Goal: Task Accomplishment & Management: Complete application form

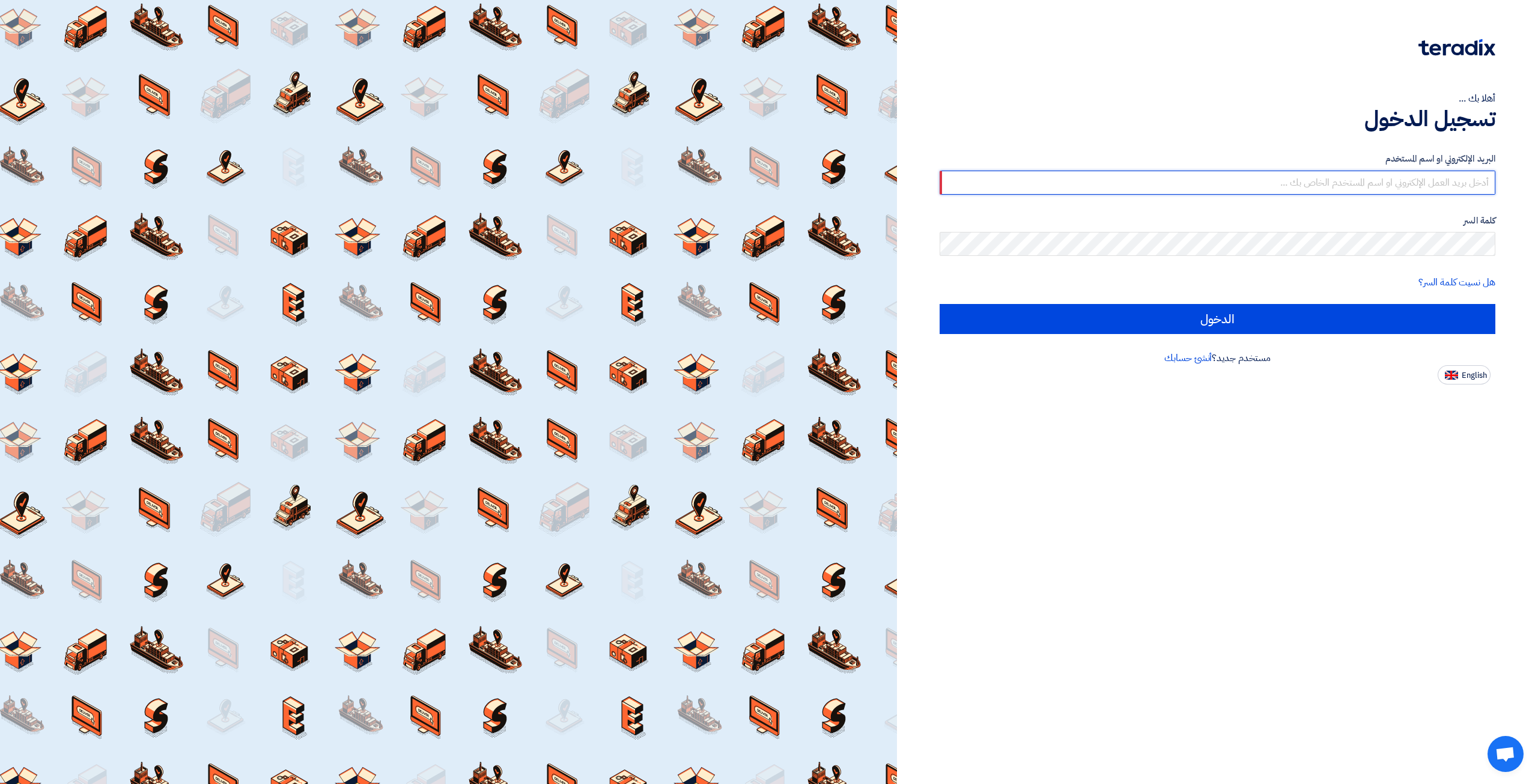
click at [1316, 179] on input "text" at bounding box center [1218, 183] width 556 height 24
type input "[EMAIL_ADDRESS][DOMAIN_NAME]"
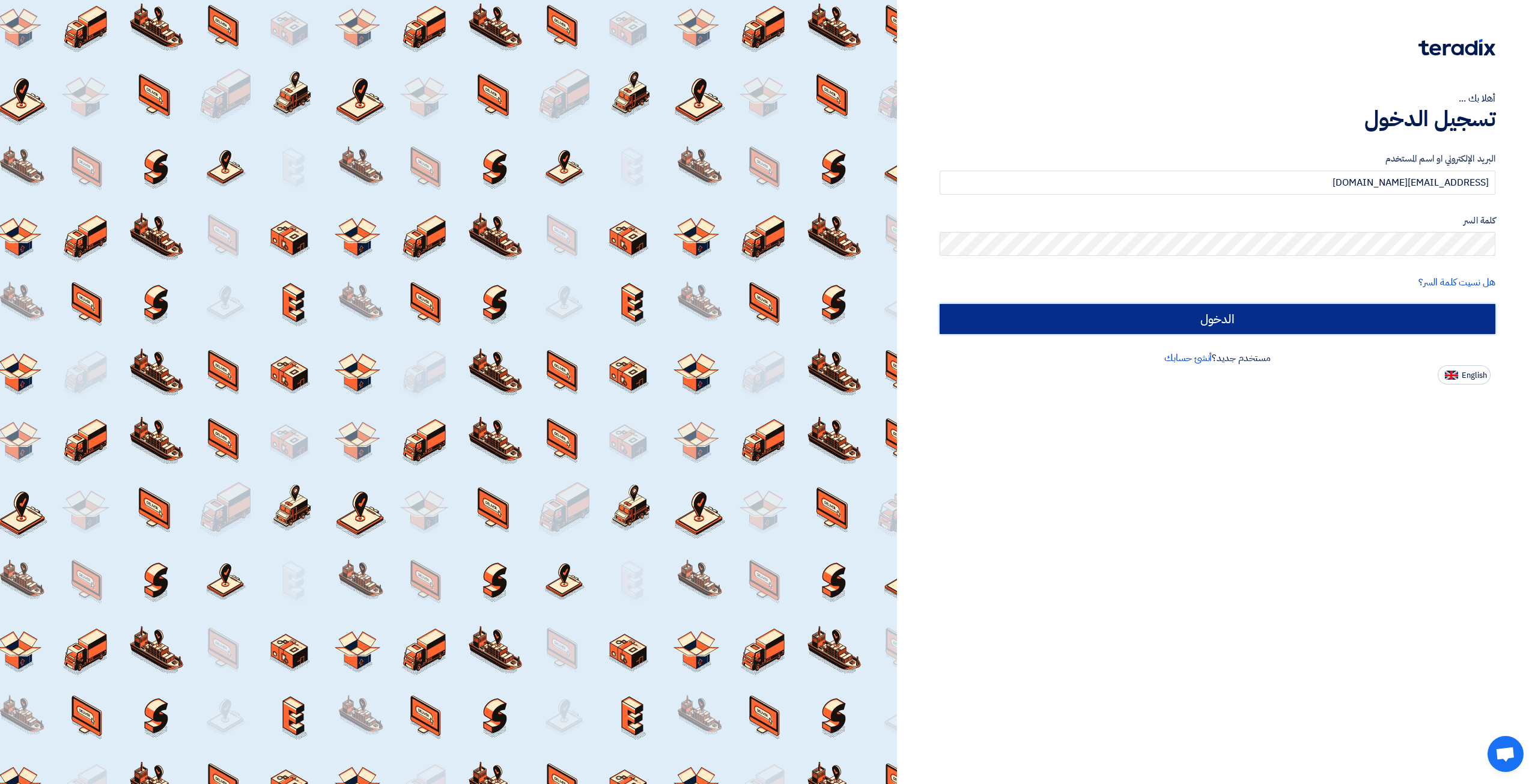
click at [1365, 306] on input "الدخول" at bounding box center [1218, 319] width 556 height 30
type input "Sign in"
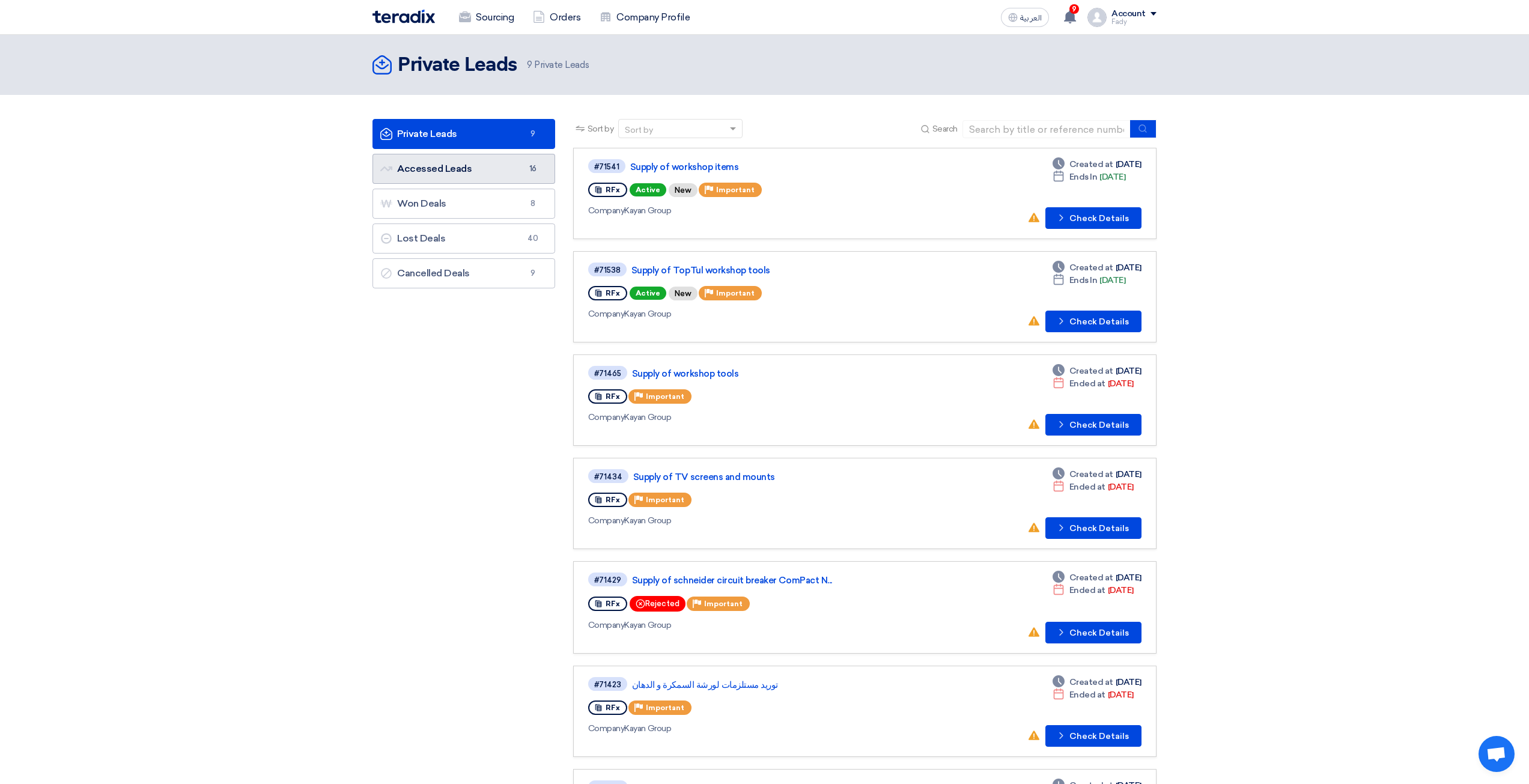
click at [469, 159] on link "Accessed Leads Accessed Leads 16" at bounding box center [464, 169] width 183 height 30
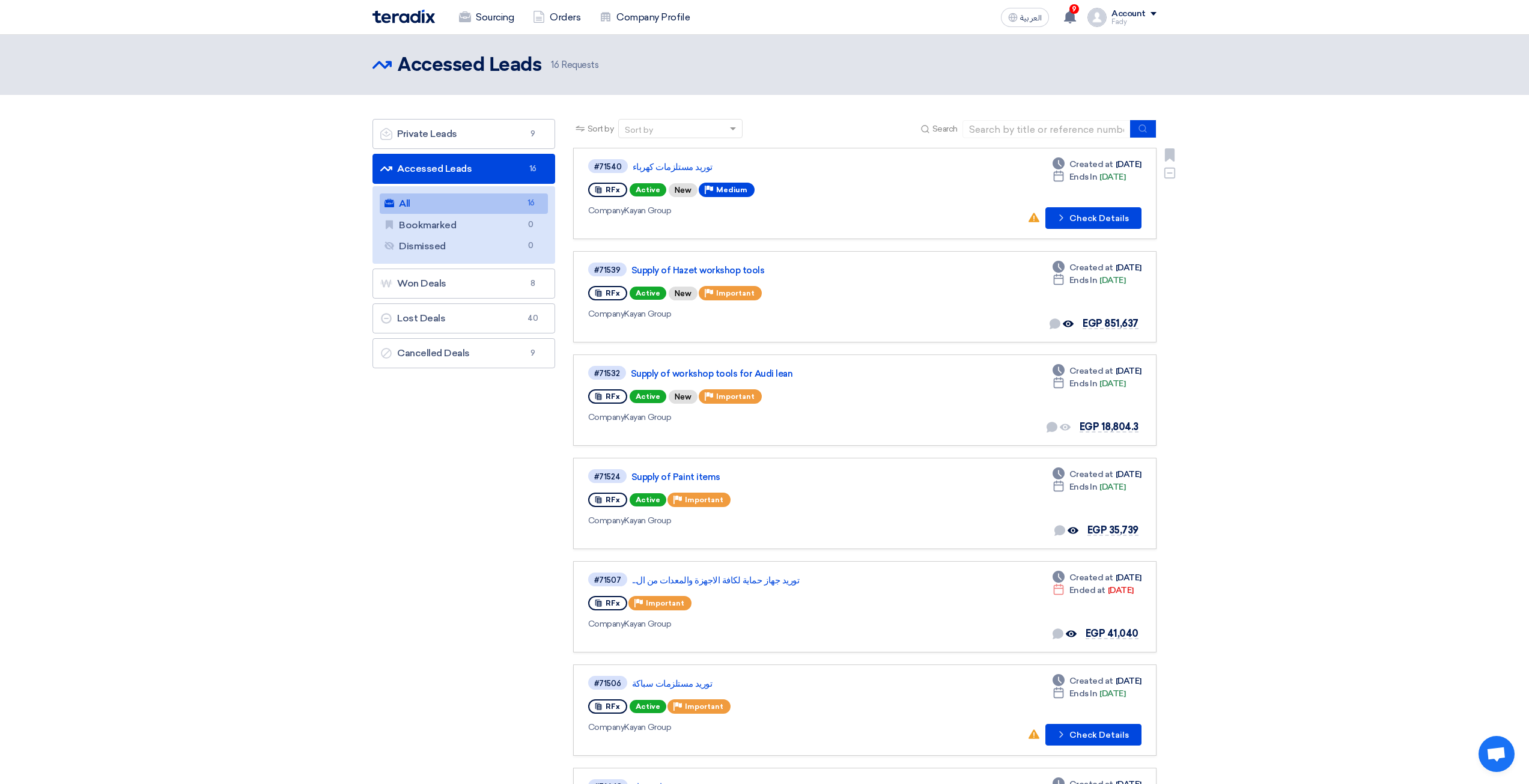
click at [666, 178] on div "#71540 توريد مستلزمات كهرباء RFx Active New Priority Medium Company Kayan Group" at bounding box center [761, 194] width 347 height 71
click at [699, 477] on link "Supply of Paint items" at bounding box center [782, 477] width 301 height 11
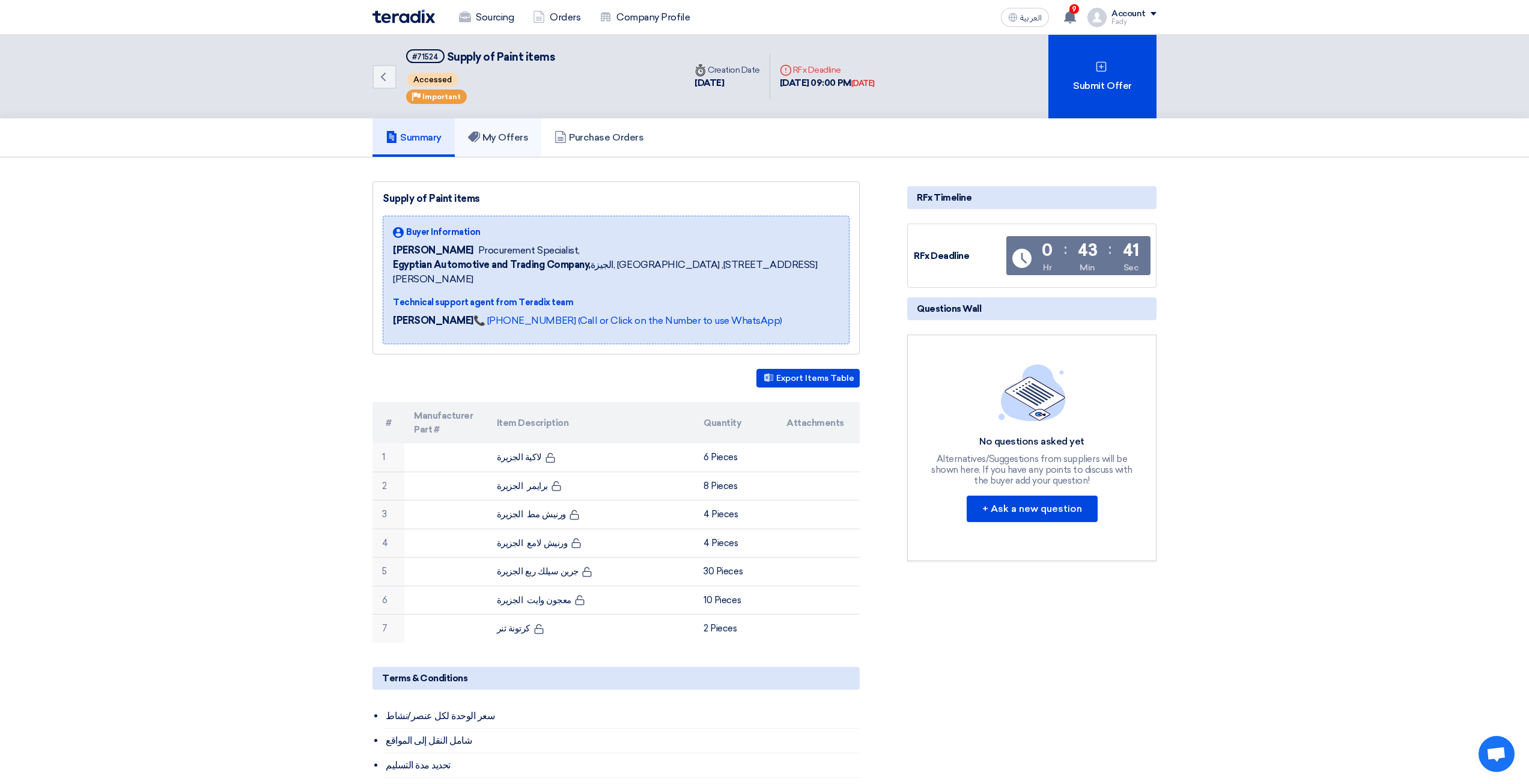
click at [502, 129] on link "My Offers" at bounding box center [498, 138] width 87 height 38
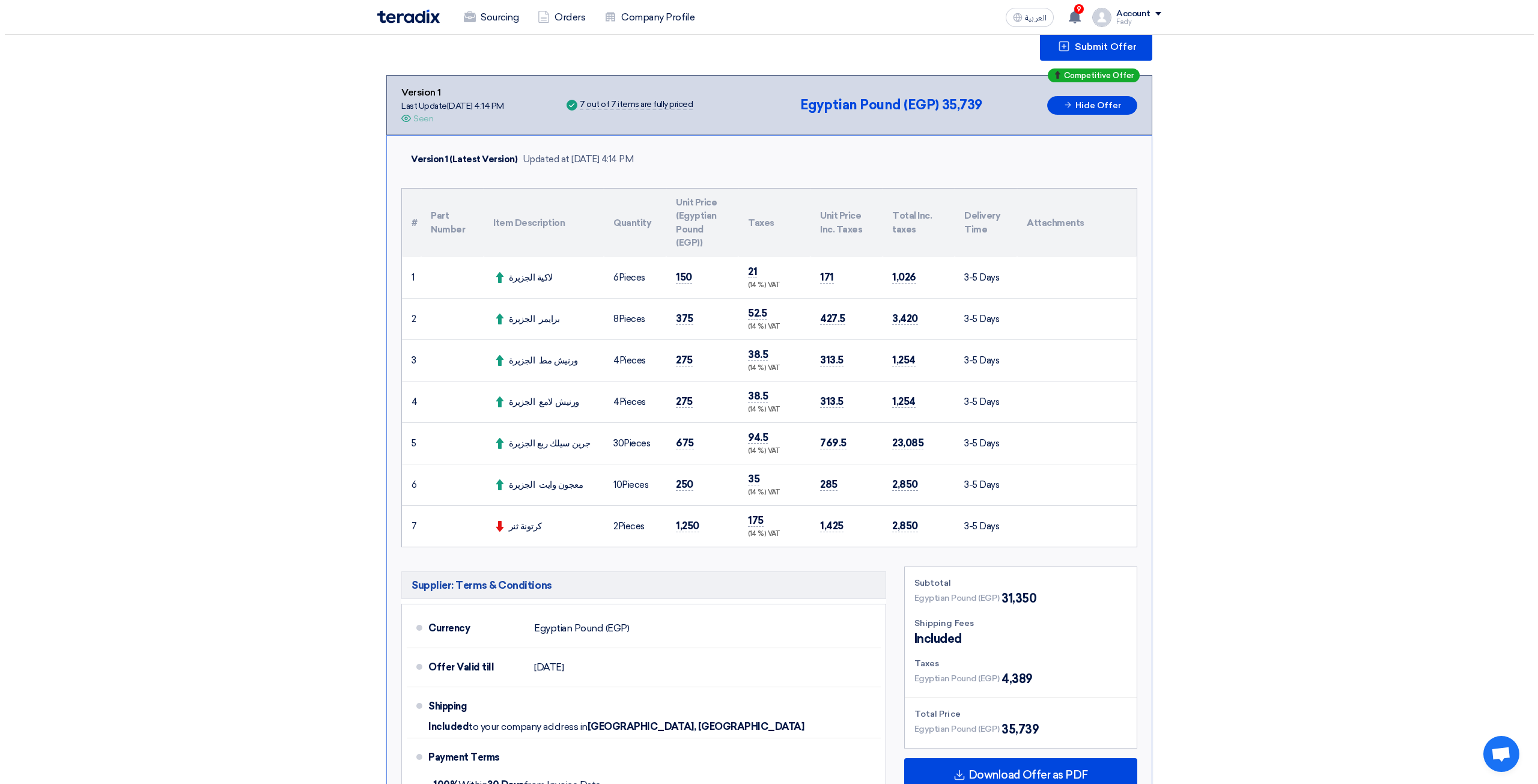
scroll to position [180, 0]
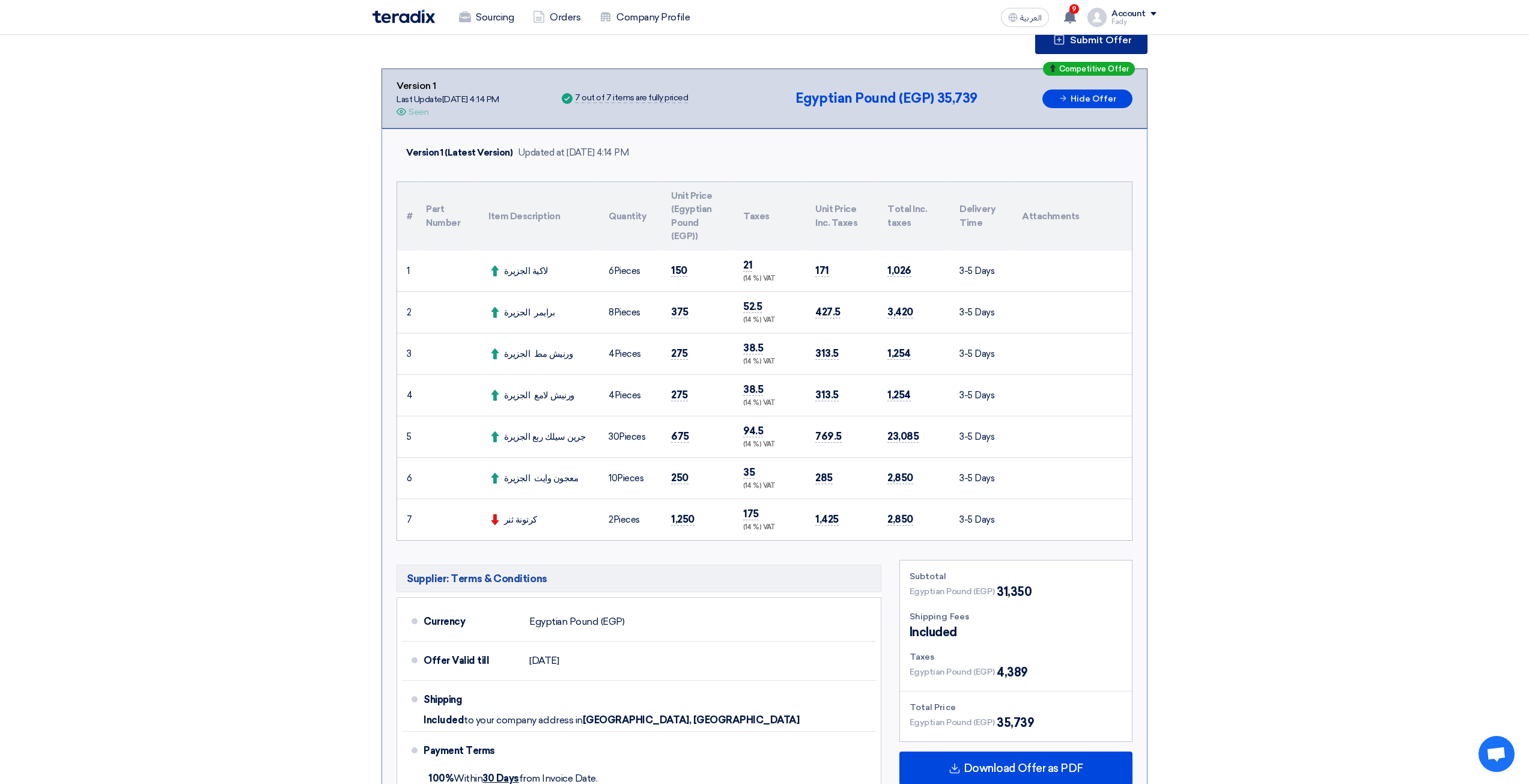
click at [1115, 47] on button "Submit Offer" at bounding box center [1091, 40] width 112 height 29
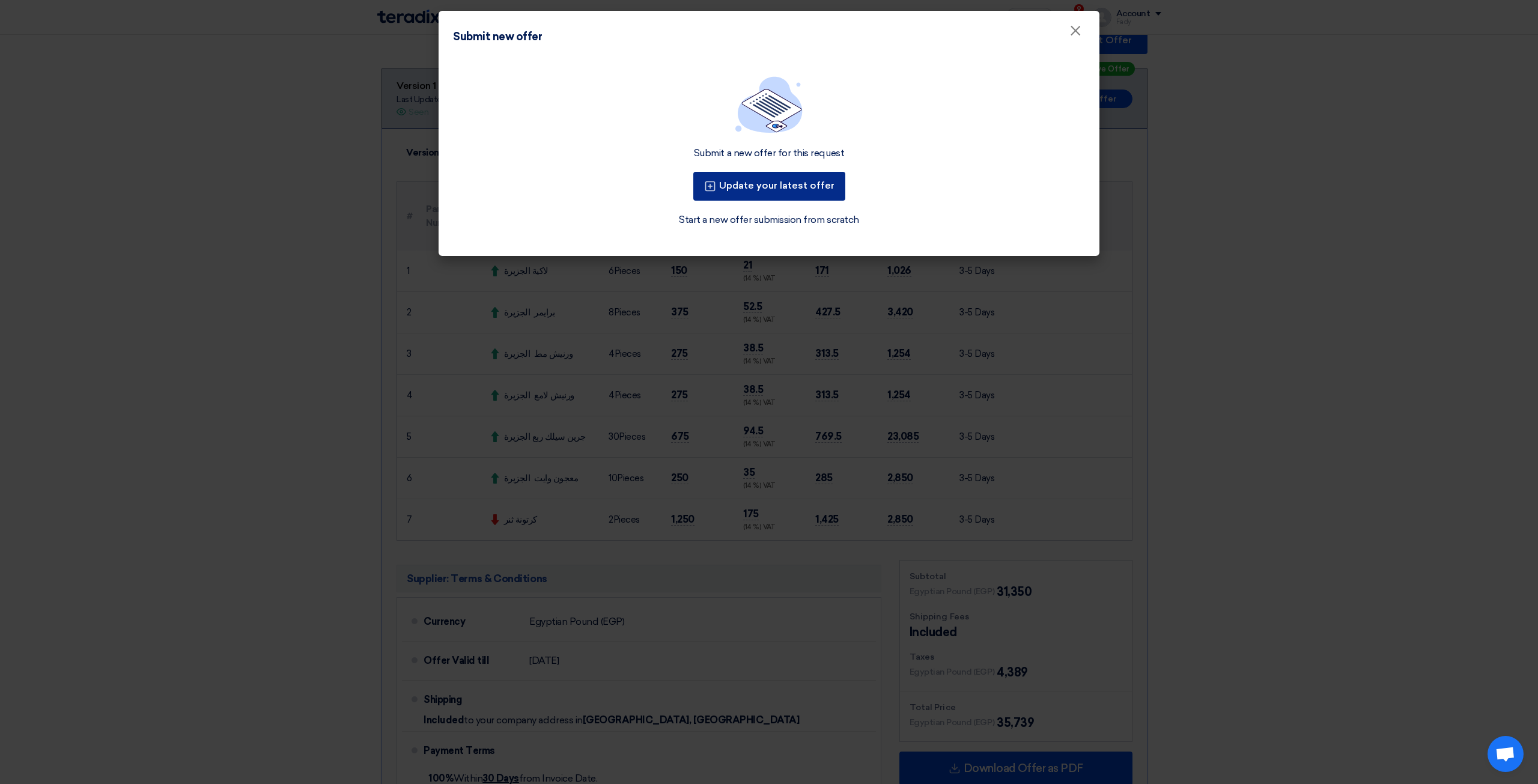
click at [817, 176] on button "Update your latest offer" at bounding box center [769, 186] width 152 height 29
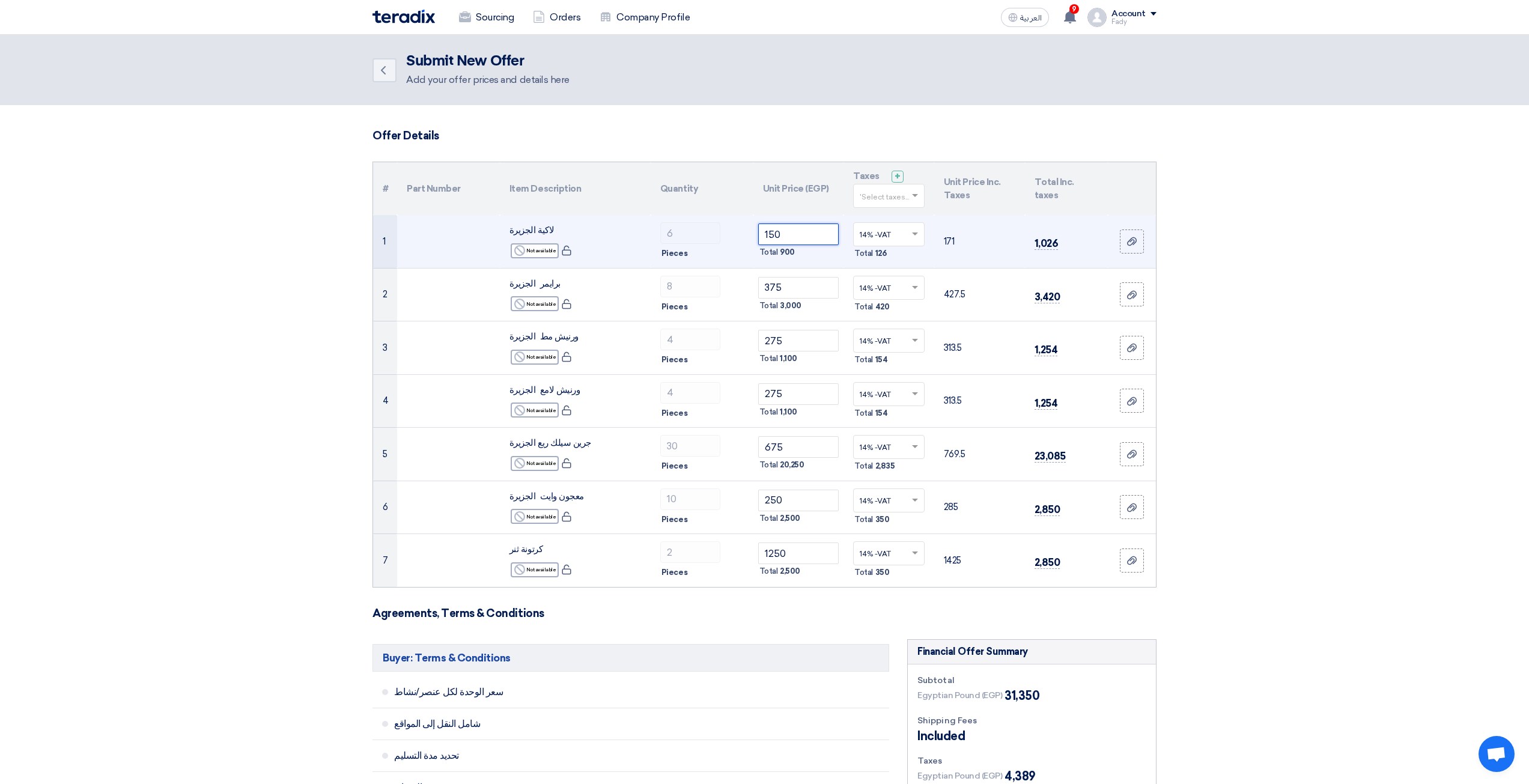
click at [799, 237] on input "150" at bounding box center [798, 234] width 81 height 22
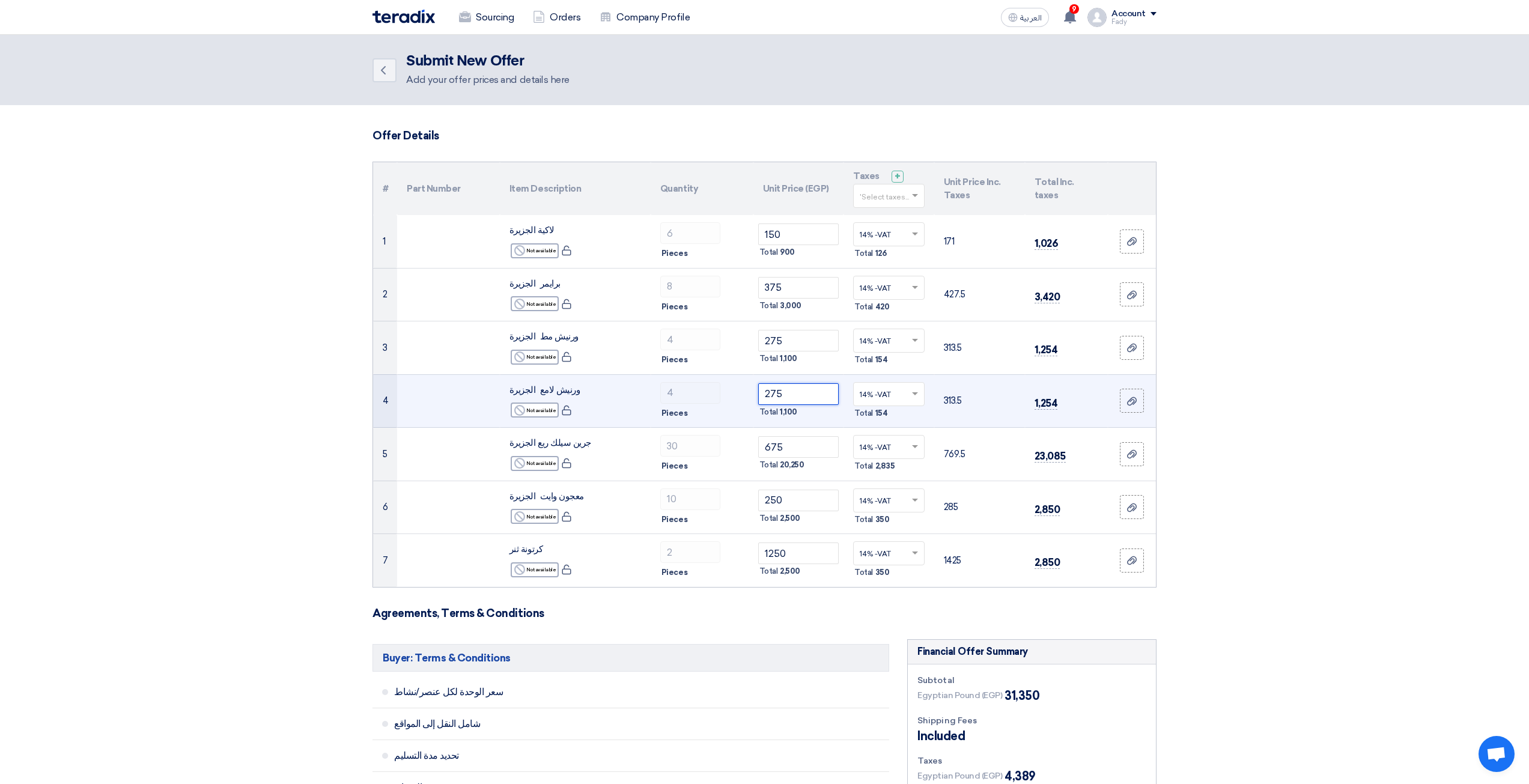
click at [794, 393] on input "275" at bounding box center [798, 394] width 81 height 22
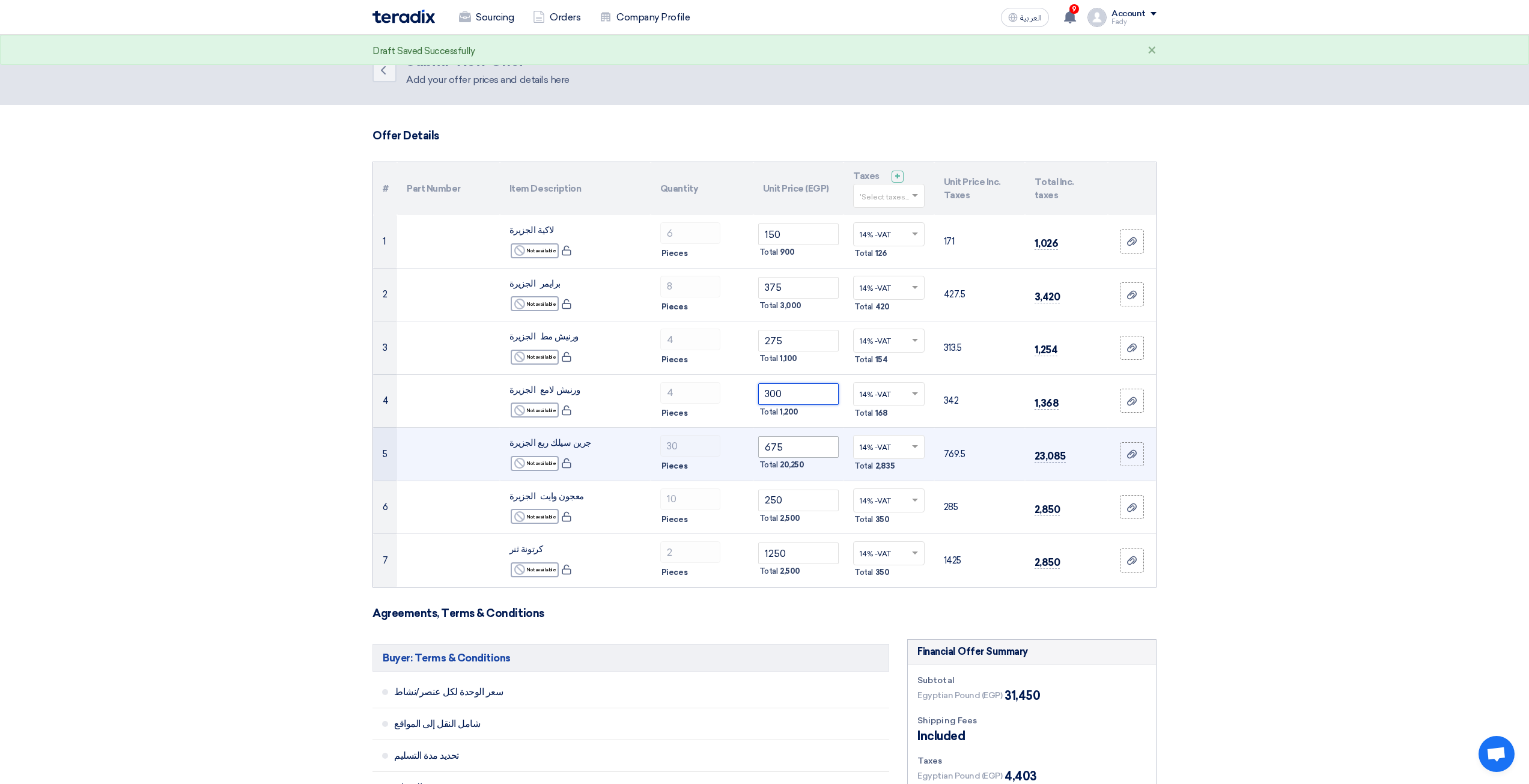
type input "300"
click at [797, 446] on input "675" at bounding box center [798, 447] width 81 height 22
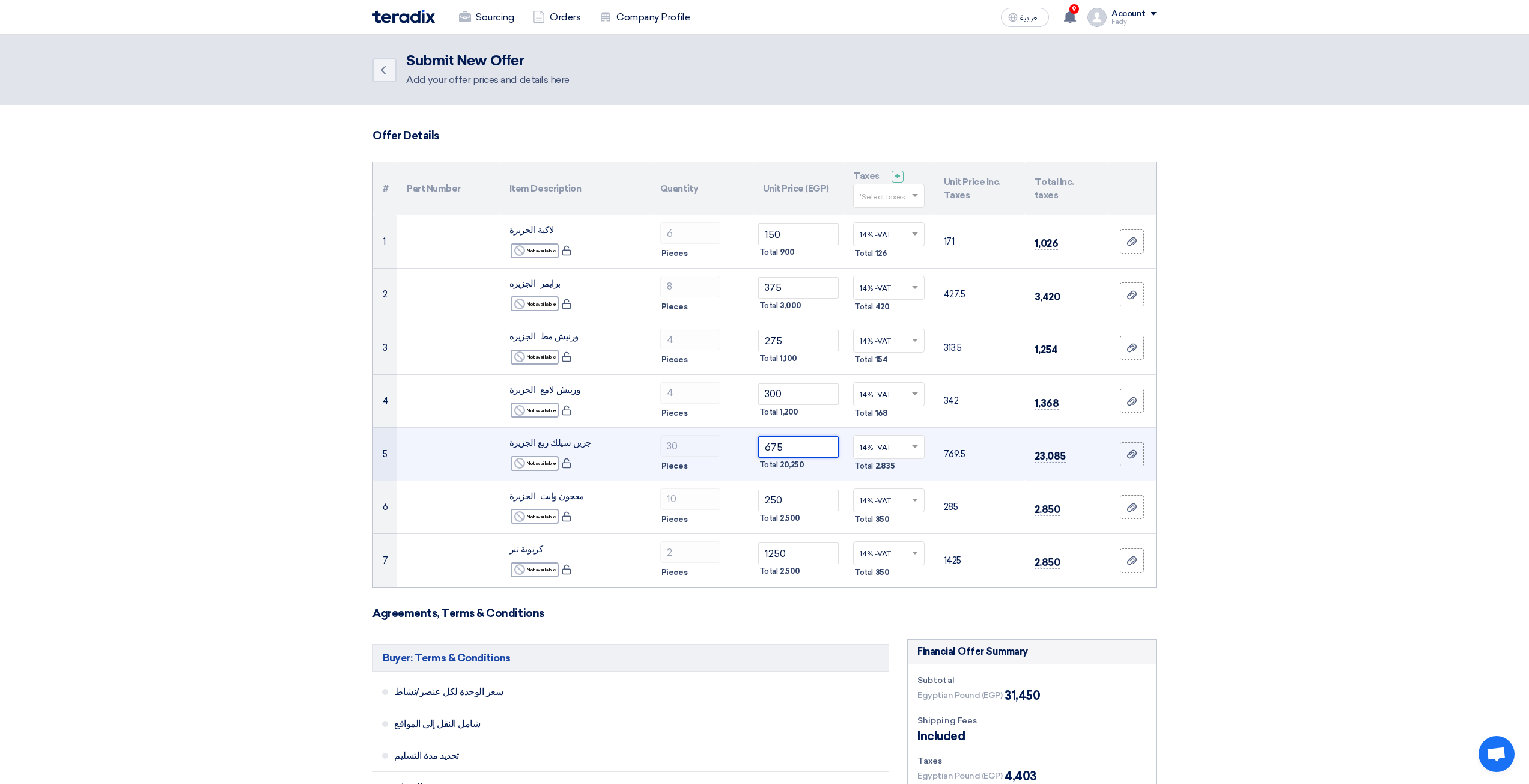
click at [821, 441] on input "675" at bounding box center [798, 447] width 81 height 22
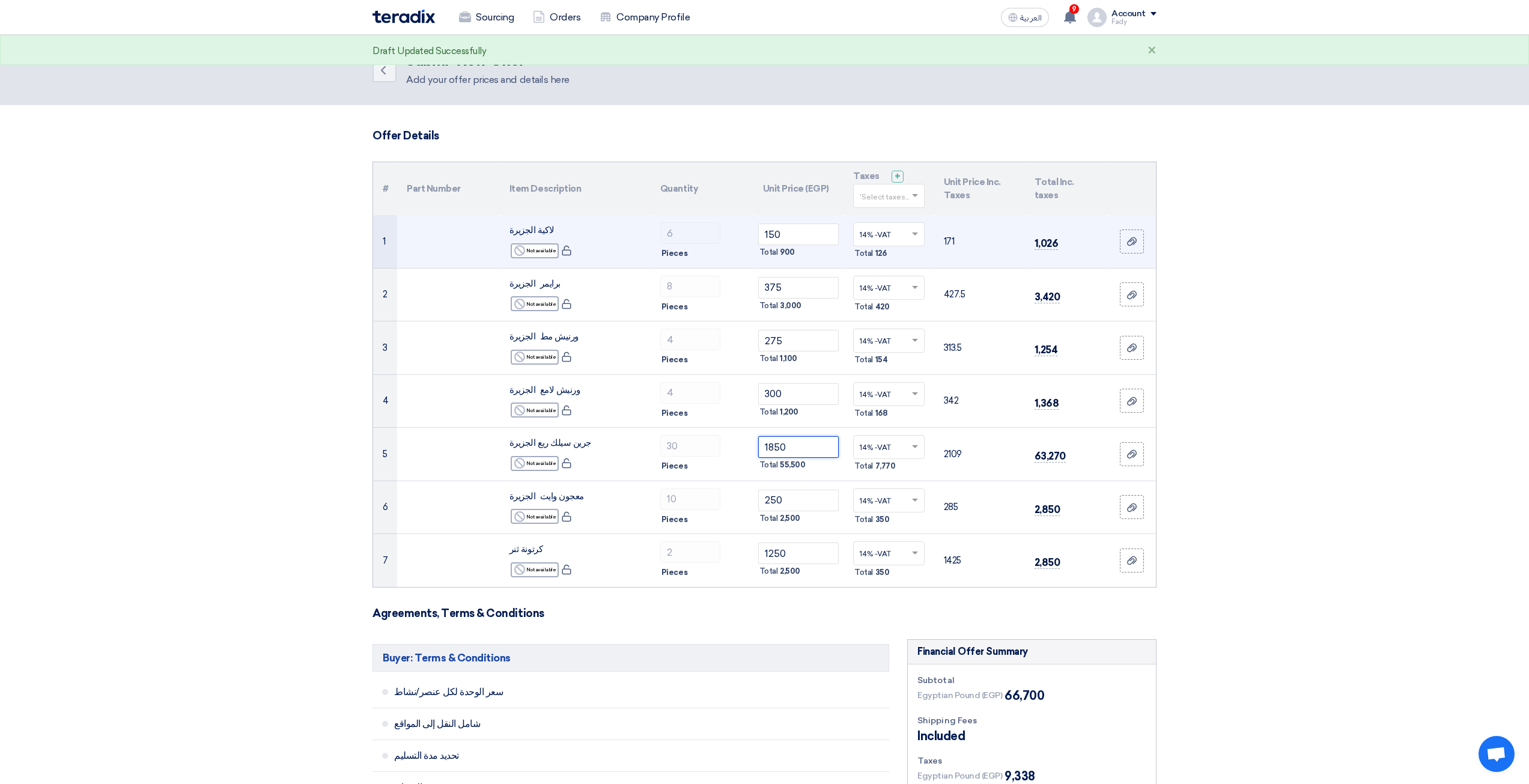
type input "1850"
click at [524, 233] on span "لاكية الجزيرة" at bounding box center [532, 230] width 44 height 11
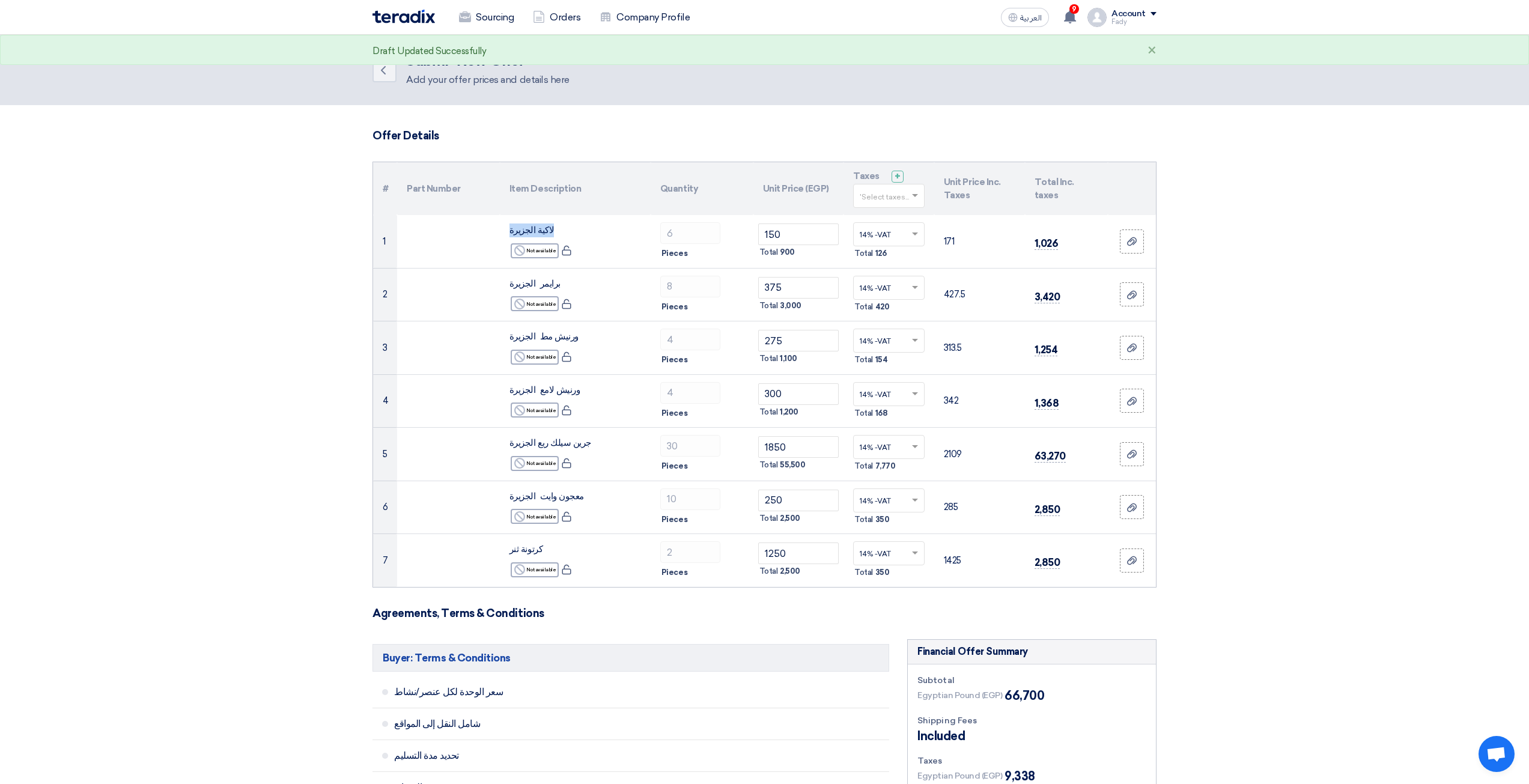
copy td "لاكية الجزيرة"
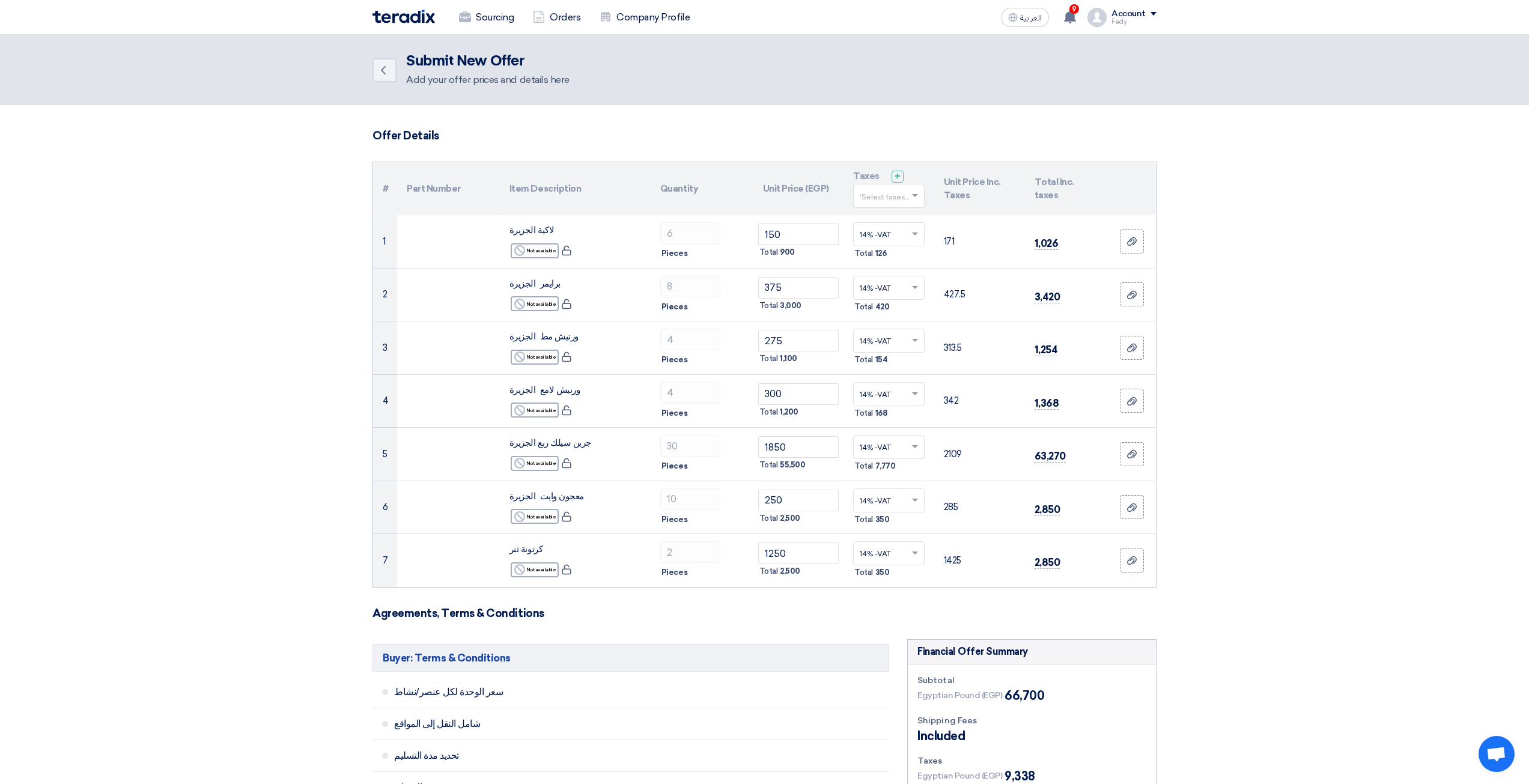
drag, startPoint x: 921, startPoint y: 7, endPoint x: 833, endPoint y: 57, distance: 101.2
click at [833, 57] on div "Back Submit New Offer Add your offer prices and details here" at bounding box center [764, 70] width 784 height 34
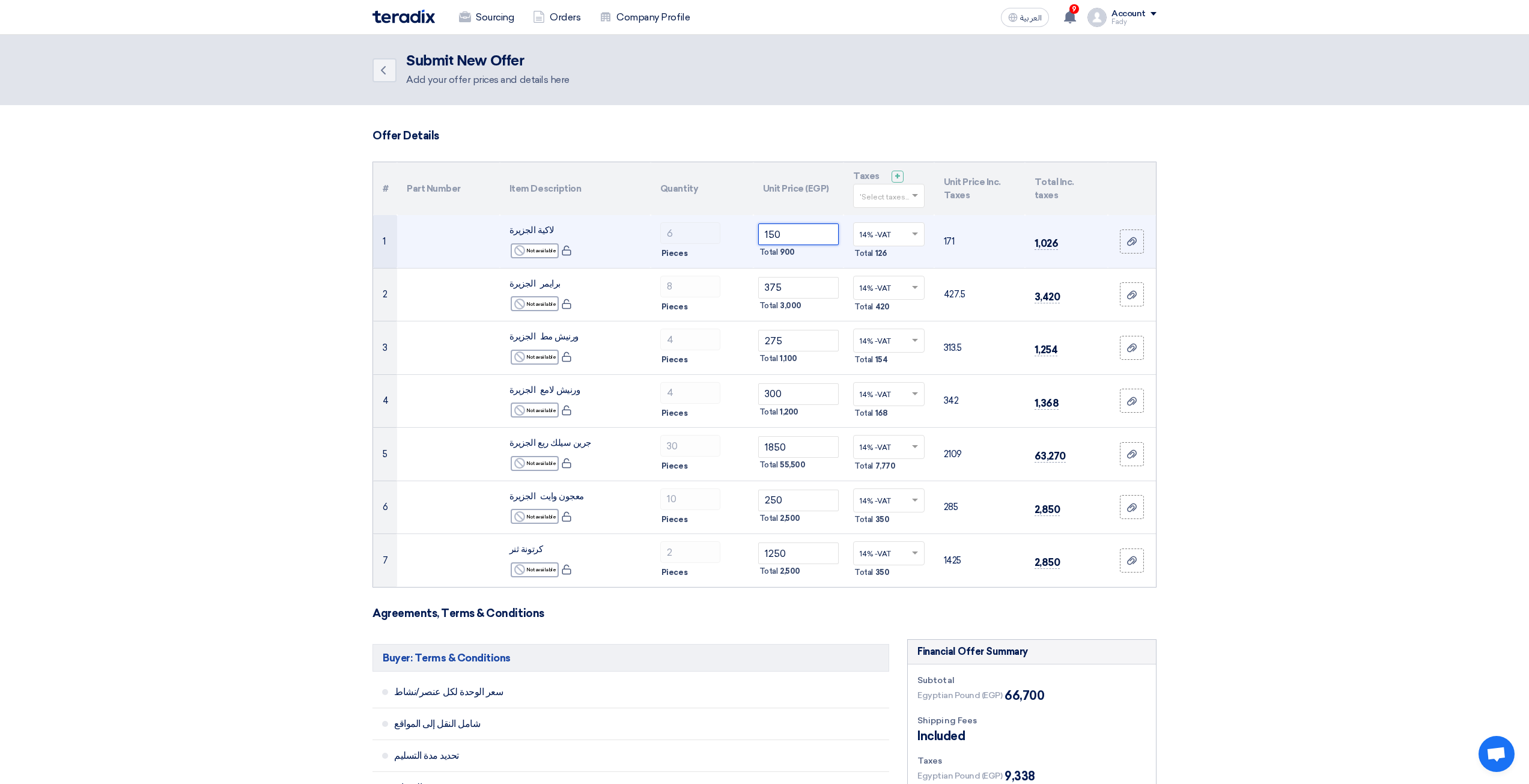
click at [834, 234] on input "150" at bounding box center [798, 234] width 81 height 22
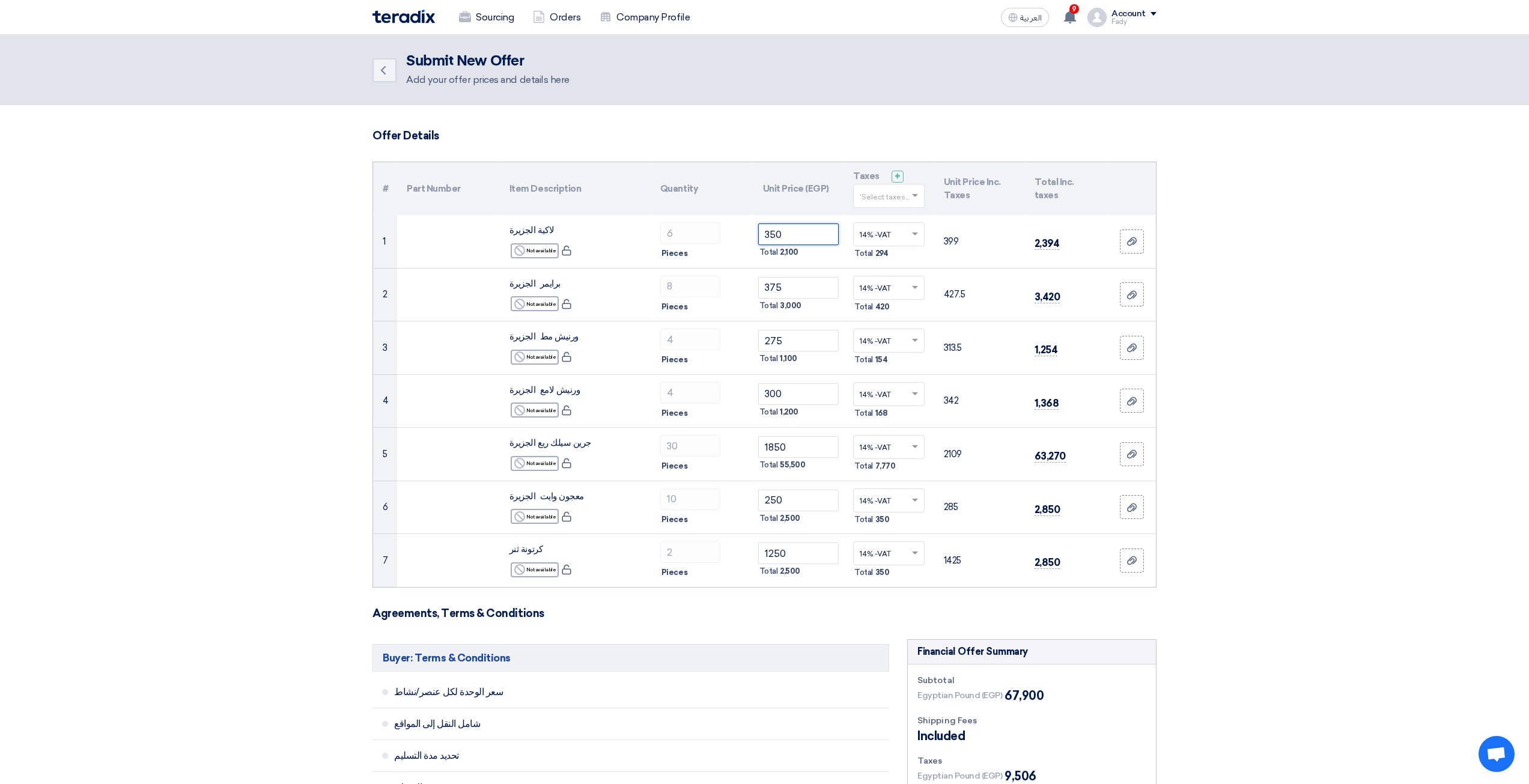
type input "350"
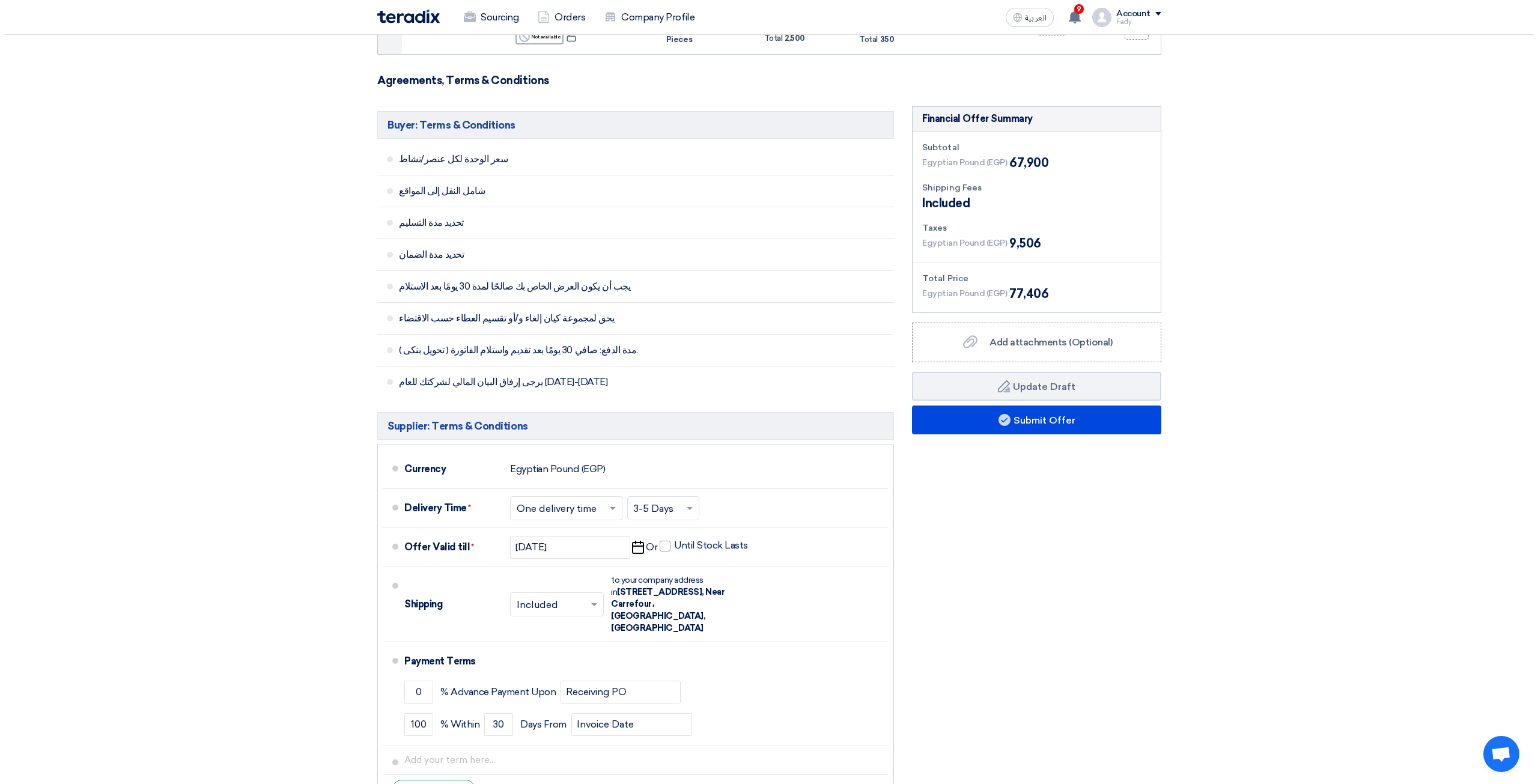
scroll to position [541, 0]
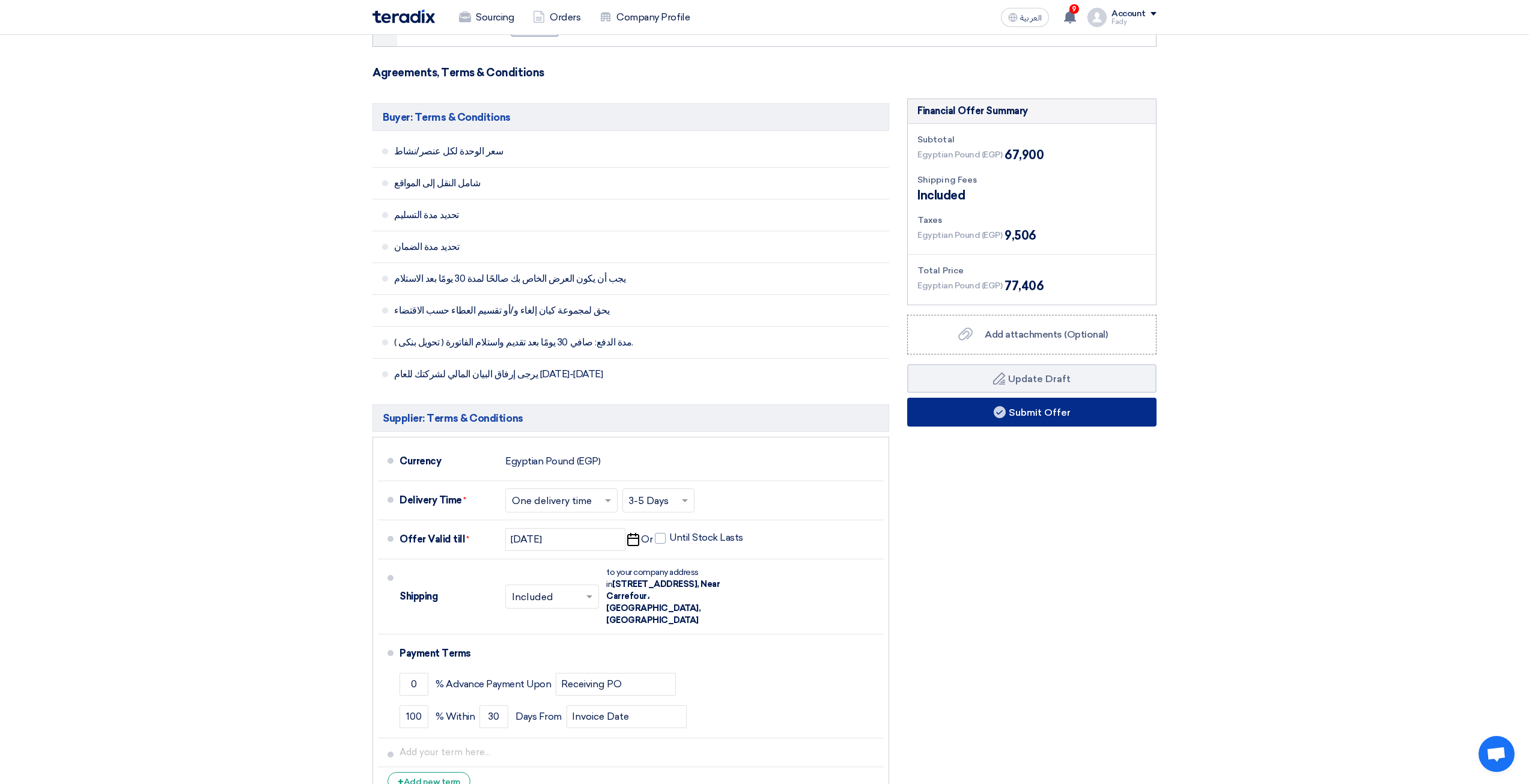
click at [1035, 412] on button "Submit Offer" at bounding box center [1032, 412] width 250 height 29
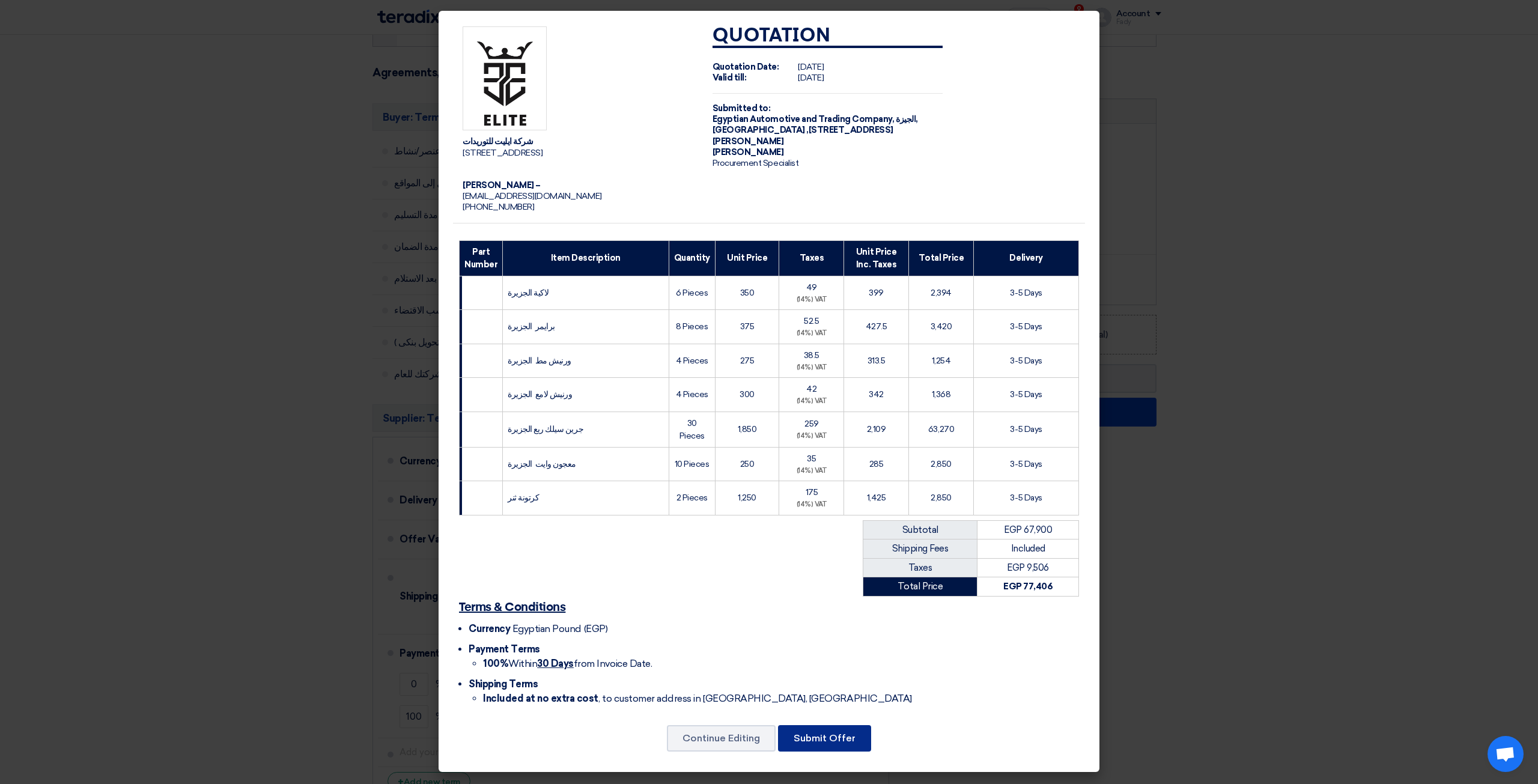
click at [820, 748] on button "Submit Offer" at bounding box center [824, 738] width 93 height 26
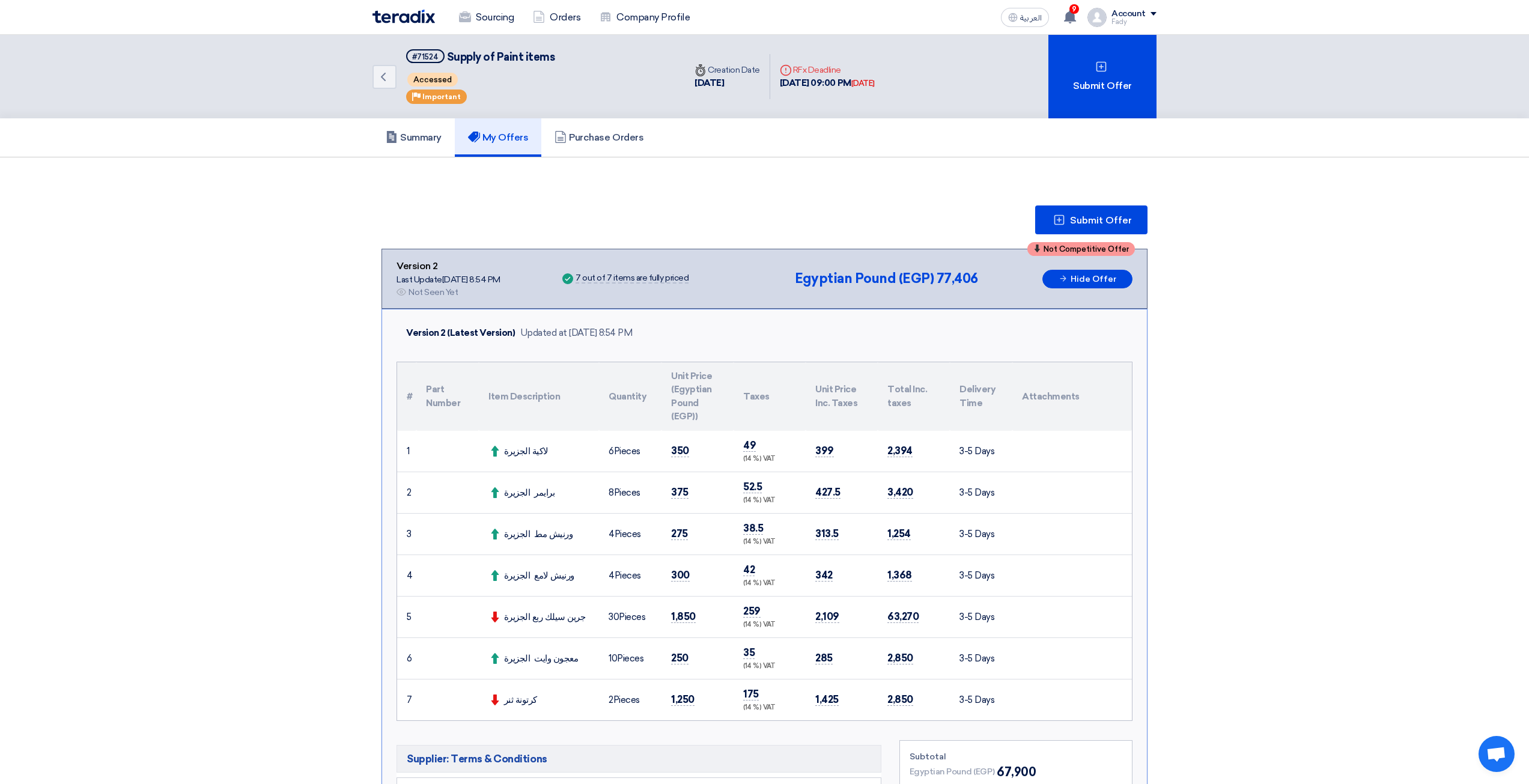
click at [421, 22] on img at bounding box center [403, 16] width 63 height 14
